Goal: Check status: Check status

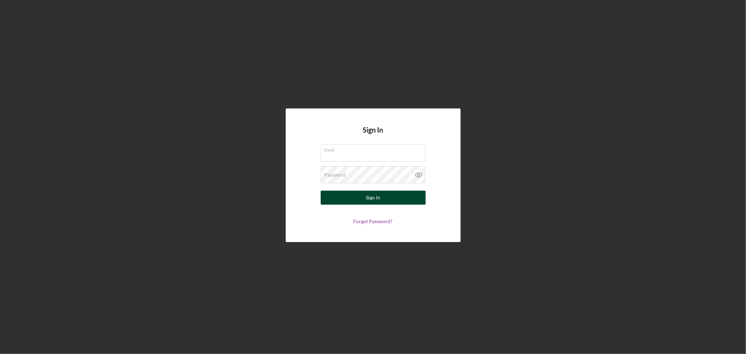
type input "[EMAIL_ADDRESS][DOMAIN_NAME]"
click at [376, 202] on div "Sign In" at bounding box center [373, 198] width 14 height 14
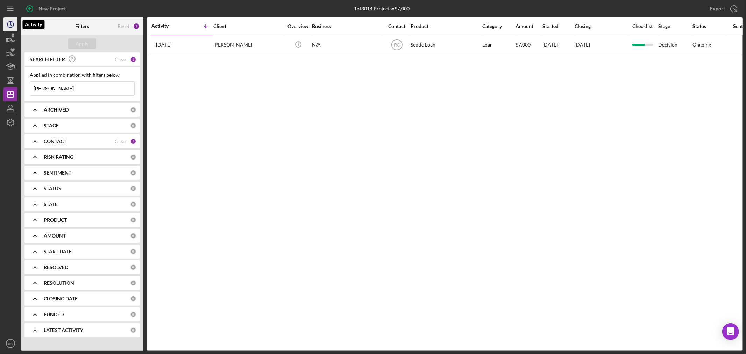
click at [13, 23] on circle "button" at bounding box center [10, 24] width 6 height 6
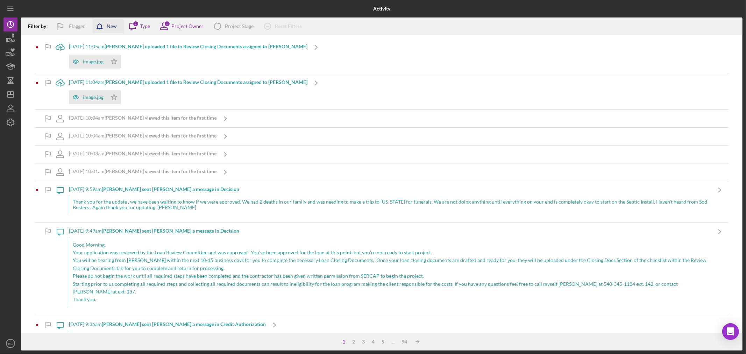
click at [109, 19] on div "Filter by Flagged New Icon/Message 7 Type 1 Project Owner Icon/Product Project …" at bounding box center [381, 25] width 721 height 17
click at [107, 28] on div "New" at bounding box center [112, 26] width 10 height 14
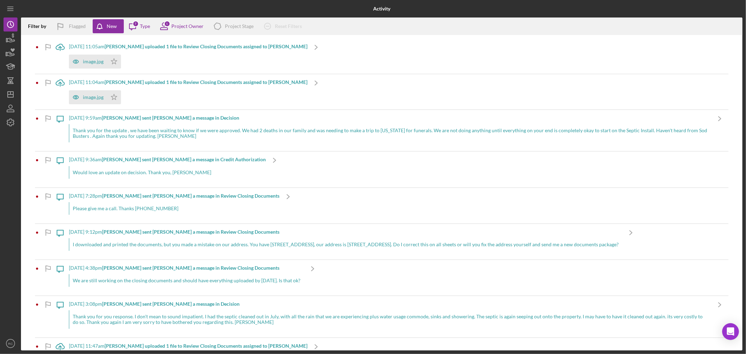
scroll to position [26, 0]
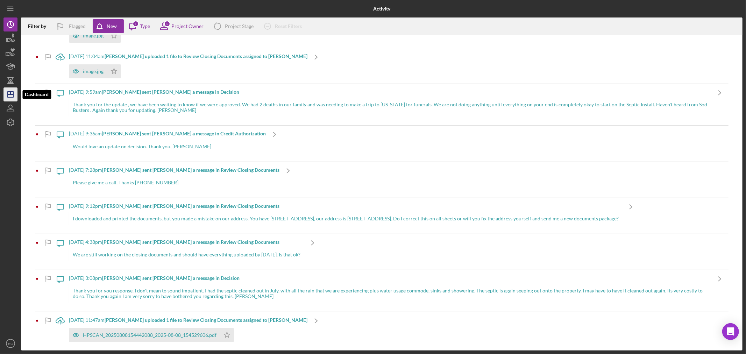
click at [7, 95] on icon "Icon/Dashboard" at bounding box center [10, 94] width 17 height 17
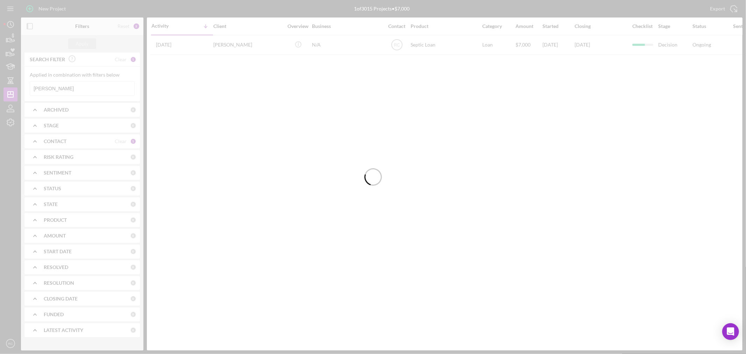
click at [75, 89] on input "[PERSON_NAME]" at bounding box center [82, 88] width 104 height 14
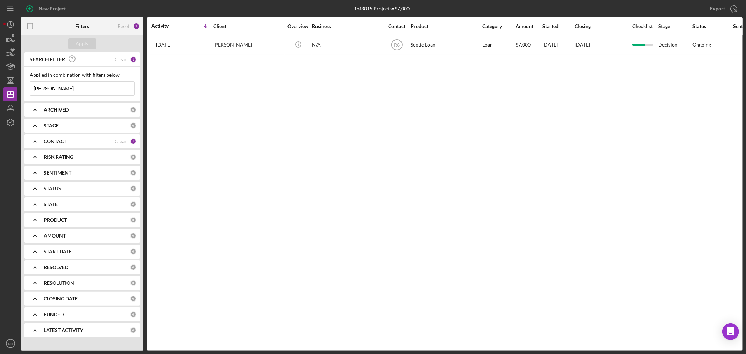
drag, startPoint x: 75, startPoint y: 89, endPoint x: 1, endPoint y: 84, distance: 73.9
click at [1, 84] on div "New Project 1 of 3015 Projects • $7,000 marcos Export Icon/Export Filters Reset…" at bounding box center [373, 177] width 746 height 354
type input "[PERSON_NAME]"
click at [290, 38] on button "Icon/Info" at bounding box center [298, 46] width 16 height 16
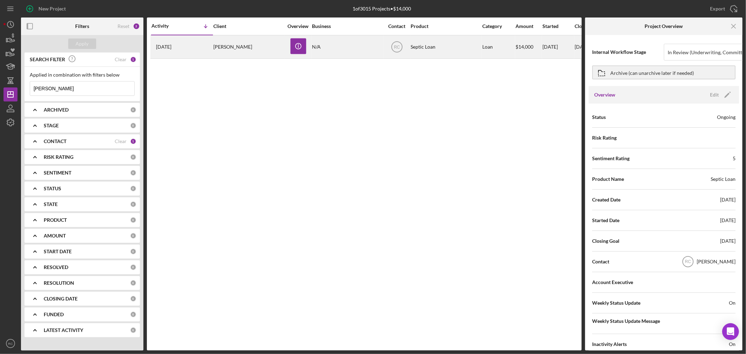
click at [229, 44] on div "[PERSON_NAME]" at bounding box center [248, 47] width 70 height 22
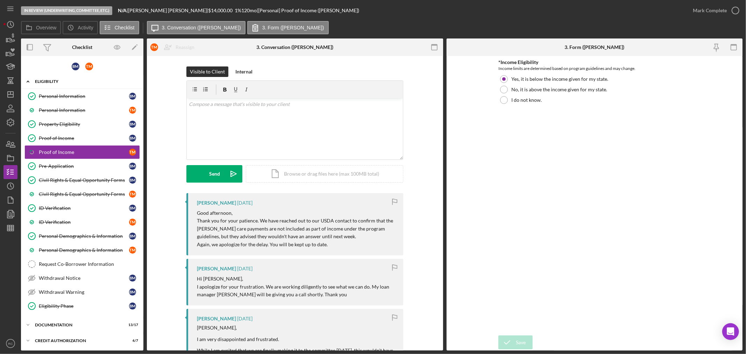
click at [55, 79] on div "Eligibility" at bounding box center [85, 81] width 100 height 4
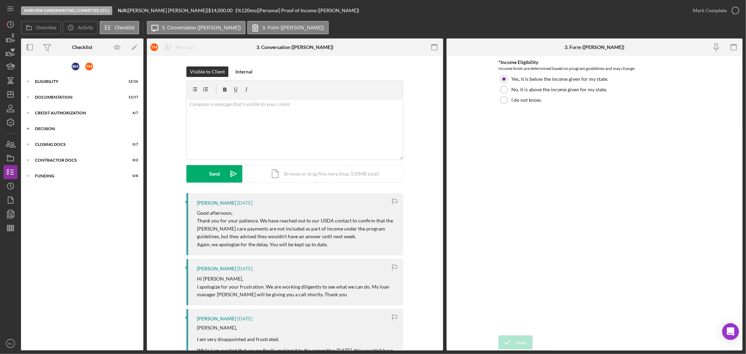
click at [58, 130] on div "Decision" at bounding box center [85, 129] width 100 height 4
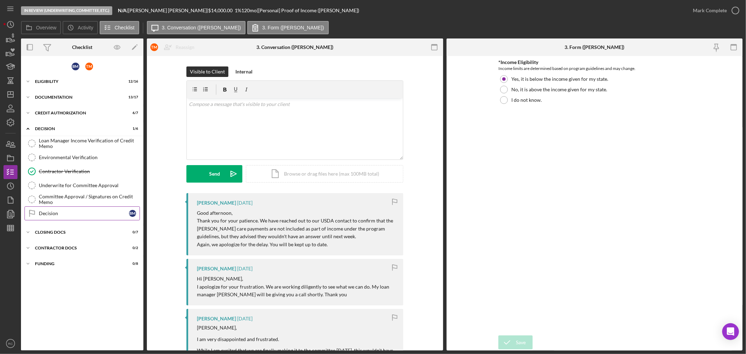
click at [112, 209] on link "Decision Decision B M" at bounding box center [81, 213] width 115 height 14
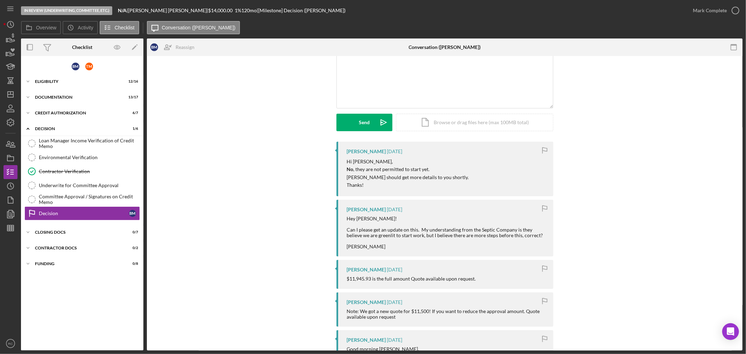
scroll to position [103, 0]
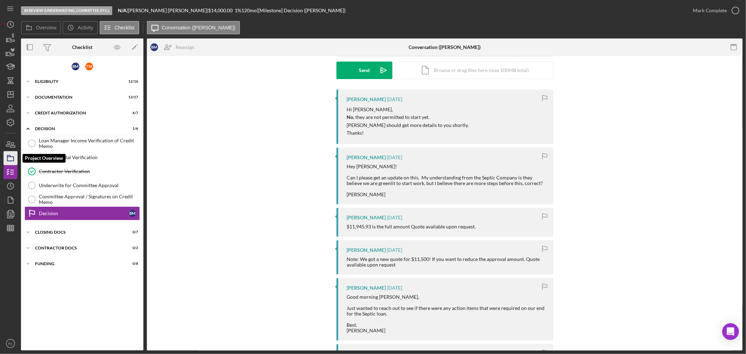
click at [9, 152] on icon "button" at bounding box center [10, 157] width 17 height 17
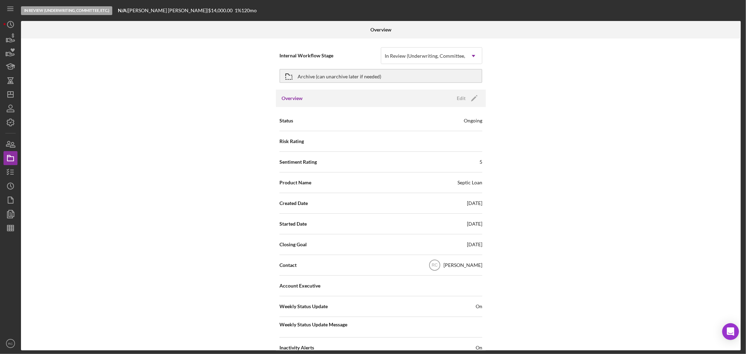
click at [600, 202] on div "Internal Workflow Stage In Review (Underwriting, Committee, Etc.) Icon/Dropdown…" at bounding box center [380, 194] width 719 height 312
